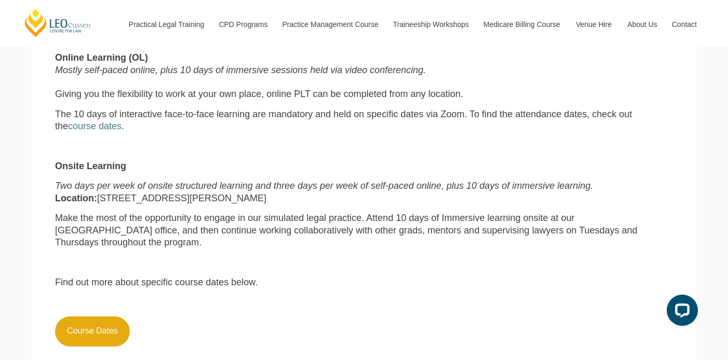
scroll to position [714, 0]
click at [103, 316] on link "Course Dates" at bounding box center [92, 331] width 75 height 30
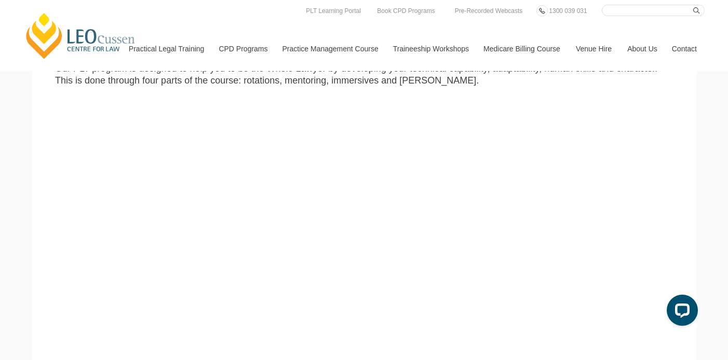
scroll to position [1547, 0]
